Goal: Task Accomplishment & Management: Manage account settings

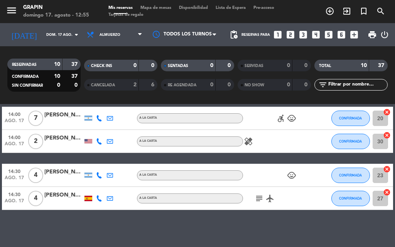
scroll to position [205, 0]
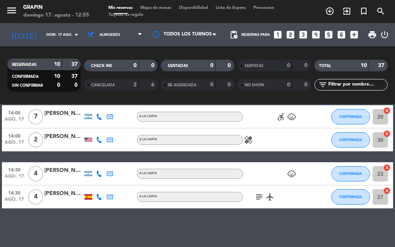
click at [247, 138] on icon "healing" at bounding box center [248, 139] width 9 height 9
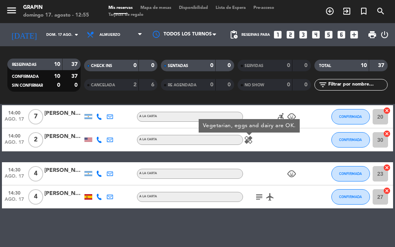
click at [281, 111] on div "accessible_forward child_care" at bounding box center [275, 116] width 65 height 23
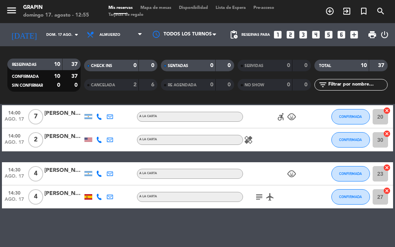
scroll to position [204, 0]
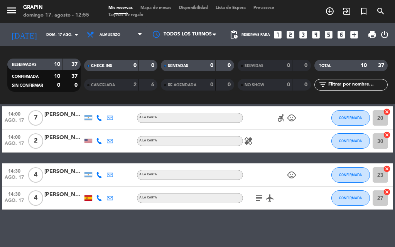
click at [281, 116] on icon "accessible_forward" at bounding box center [280, 117] width 9 height 9
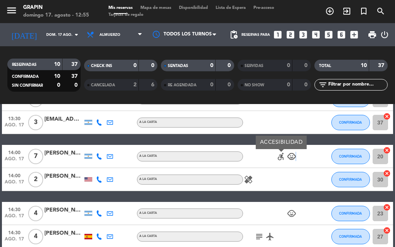
click at [295, 154] on icon "child_care" at bounding box center [291, 156] width 9 height 9
click at [292, 156] on icon "child_care" at bounding box center [291, 156] width 9 height 9
click at [291, 156] on icon "child_care" at bounding box center [291, 156] width 9 height 9
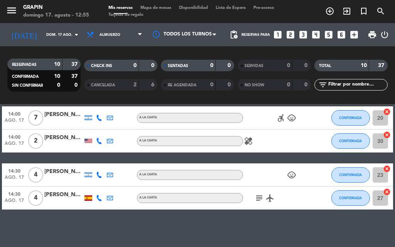
scroll to position [205, 0]
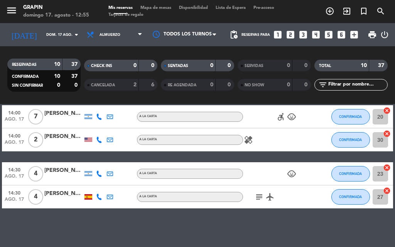
click at [261, 197] on icon "subject" at bounding box center [258, 196] width 9 height 9
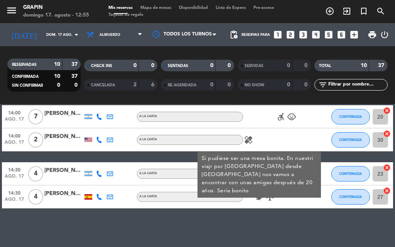
click at [250, 195] on div "subject Si pudiese ser una mesa bonita. En nuestri viajr por [GEOGRAPHIC_DATA] …" at bounding box center [275, 196] width 65 height 23
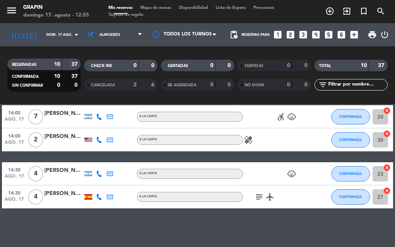
click at [270, 195] on icon "airplanemode_active" at bounding box center [269, 196] width 9 height 9
click at [283, 195] on div "subject airplanemode_active REGALO DE VIAJE" at bounding box center [275, 196] width 65 height 23
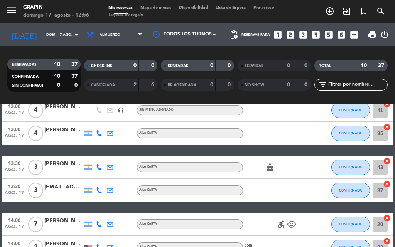
scroll to position [90, 0]
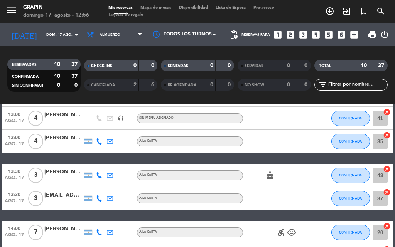
click at [271, 178] on icon "cake" at bounding box center [269, 175] width 9 height 9
click at [260, 176] on div "cake CUMPLEAÑOS" at bounding box center [275, 175] width 65 height 23
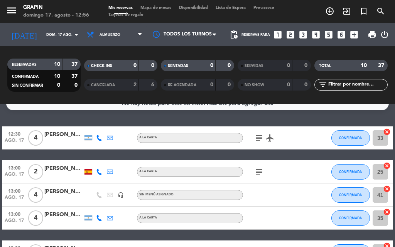
scroll to position [0, 0]
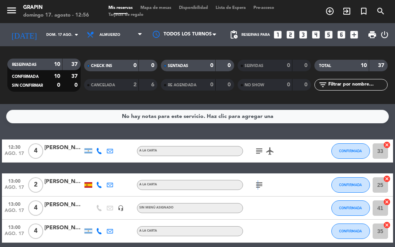
click at [257, 185] on icon "subject" at bounding box center [258, 184] width 9 height 9
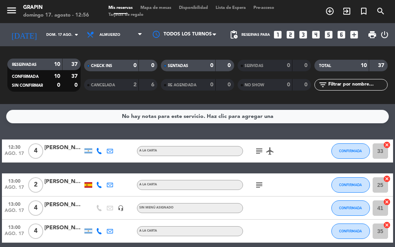
click at [261, 150] on icon "subject" at bounding box center [258, 150] width 9 height 9
click at [267, 153] on icon "airplanemode_active" at bounding box center [269, 150] width 9 height 9
click at [255, 161] on div "subject airplanemode_active REGALO DE VIAJE" at bounding box center [275, 150] width 65 height 23
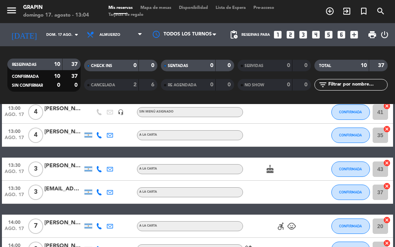
scroll to position [90, 0]
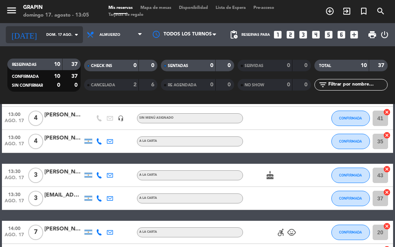
click at [72, 36] on icon "arrow_drop_down" at bounding box center [76, 34] width 9 height 9
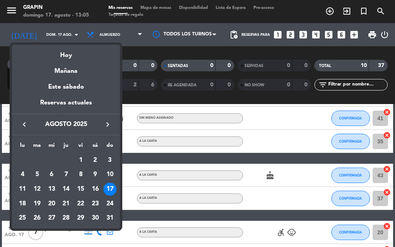
click at [279, 235] on div at bounding box center [197, 123] width 395 height 247
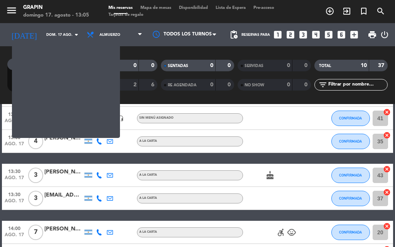
click at [278, 232] on icon "accessible_forward" at bounding box center [280, 232] width 9 height 9
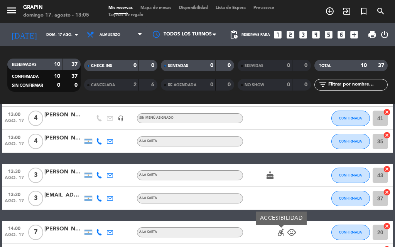
click at [289, 235] on icon "child_care" at bounding box center [291, 232] width 9 height 9
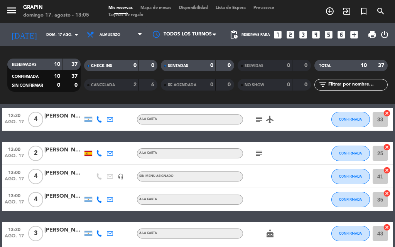
scroll to position [0, 0]
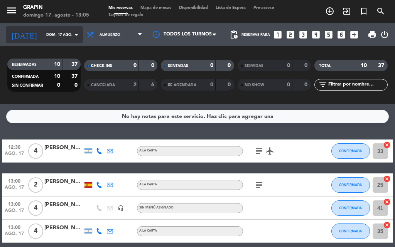
click at [42, 32] on input "dom. 17 ago." at bounding box center [67, 35] width 50 height 12
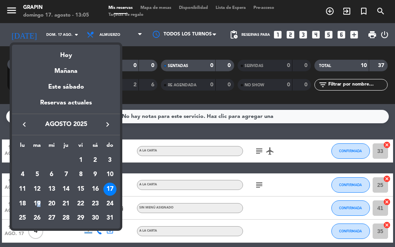
click at [39, 202] on div "19" at bounding box center [36, 203] width 13 height 13
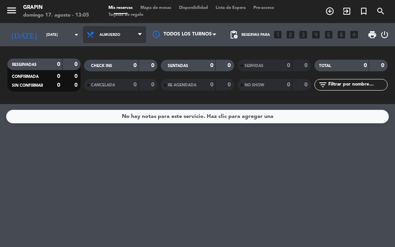
click at [99, 34] on span "Almuerzo" at bounding box center [109, 35] width 21 height 4
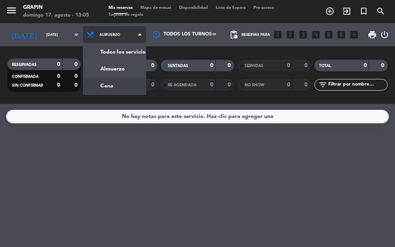
click at [92, 93] on div "menu GRAPIN domingo 17. agosto - 13:05 Mis reservas Mapa de mesas Disponibilida…" at bounding box center [197, 52] width 395 height 104
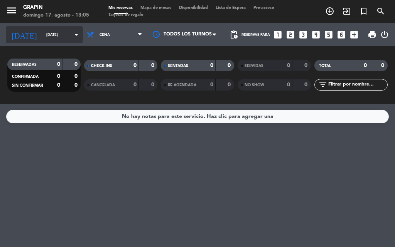
click at [72, 34] on icon "arrow_drop_down" at bounding box center [76, 34] width 9 height 9
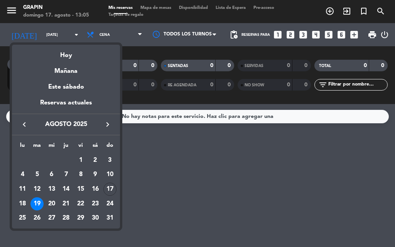
click at [93, 204] on div "23" at bounding box center [95, 203] width 13 height 13
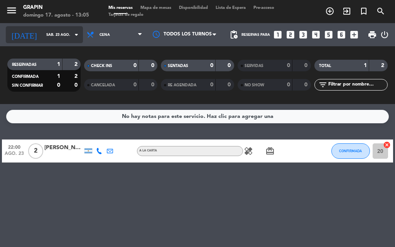
click at [59, 36] on input "sáb. 23 ago." at bounding box center [67, 35] width 50 height 12
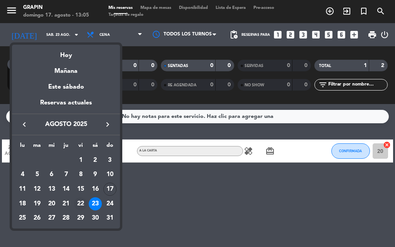
click at [79, 198] on div "22" at bounding box center [80, 203] width 13 height 13
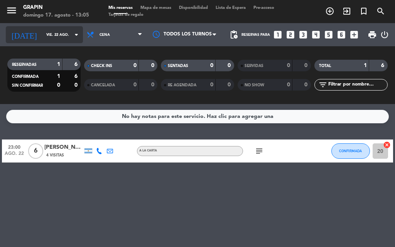
click at [52, 34] on input "vie. 22 ago." at bounding box center [67, 35] width 50 height 12
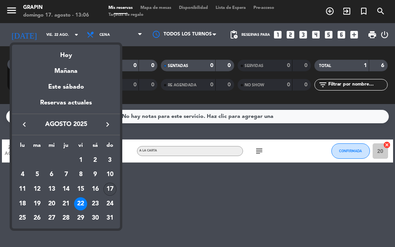
click at [107, 183] on div "17" at bounding box center [109, 189] width 13 height 13
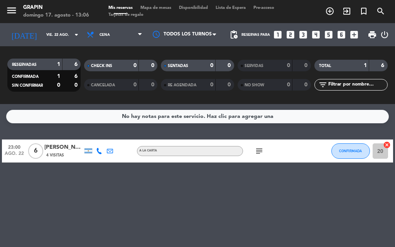
type input "dom. 17 ago."
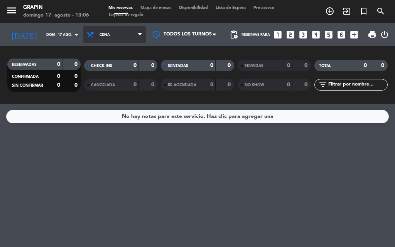
click at [141, 30] on span "Cena" at bounding box center [114, 34] width 63 height 17
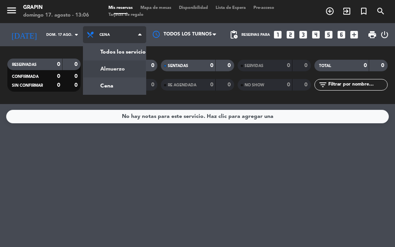
click at [96, 67] on div "menu GRAPIN domingo 17. agosto - 13:06 Mis reservas Mapa de mesas Disponibilida…" at bounding box center [197, 52] width 395 height 104
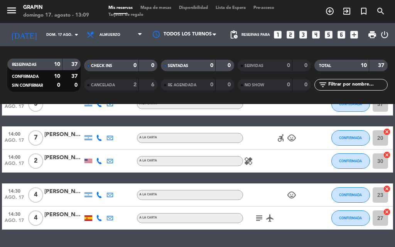
scroll to position [193, 0]
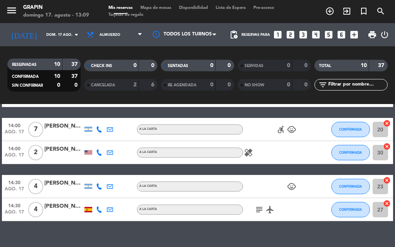
click at [260, 208] on icon "subject" at bounding box center [258, 209] width 9 height 9
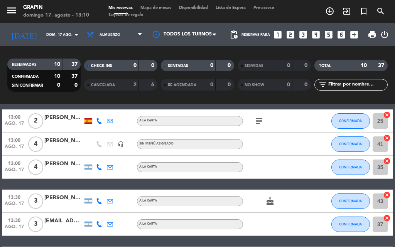
scroll to position [39, 0]
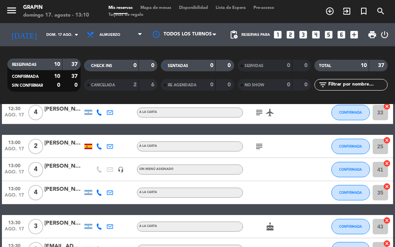
click at [262, 144] on icon "subject" at bounding box center [258, 146] width 9 height 9
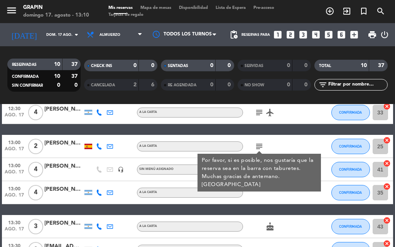
click at [267, 131] on div "12:30 [DATE] 4 [PERSON_NAME] A LA CARTA subject airplanemode_active CONFIRMADA …" at bounding box center [197, 238] width 391 height 274
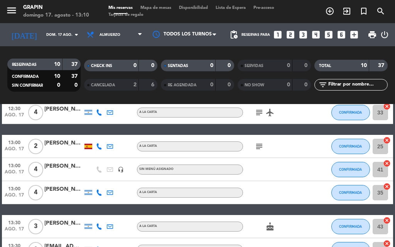
click at [260, 114] on icon "subject" at bounding box center [258, 112] width 9 height 9
click at [289, 128] on div "12:30 [DATE] 4 [PERSON_NAME] A LA CARTA subject No airplanemode_active CONFIRMA…" at bounding box center [197, 238] width 391 height 274
click at [348, 222] on button "CONFIRMADA" at bounding box center [350, 226] width 39 height 15
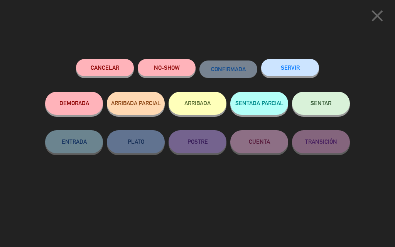
click at [327, 107] on button "SENTAR" at bounding box center [321, 103] width 58 height 23
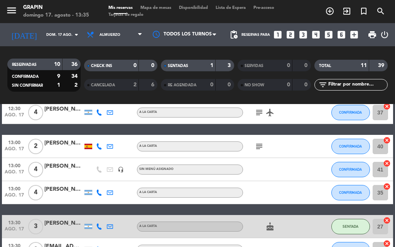
scroll to position [77, 0]
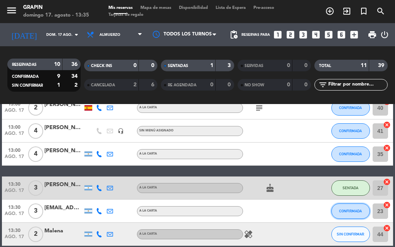
click at [352, 209] on span "CONFIRMADA" at bounding box center [350, 211] width 23 height 4
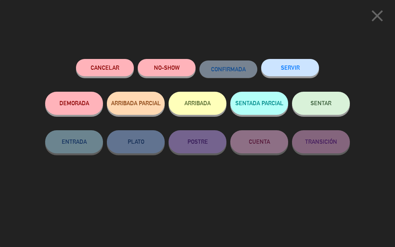
click at [313, 112] on button "SENTAR" at bounding box center [321, 103] width 58 height 23
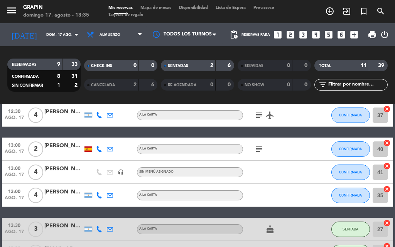
scroll to position [0, 0]
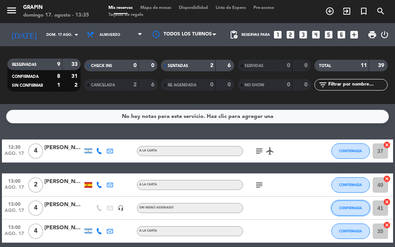
click at [356, 204] on button "CONFIRMADA" at bounding box center [350, 207] width 39 height 15
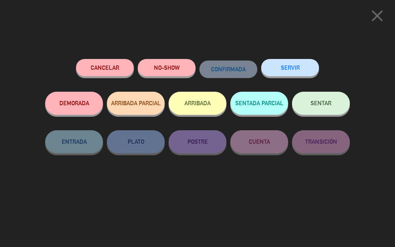
click at [320, 102] on span "SENTAR" at bounding box center [320, 103] width 21 height 7
